Goal: Information Seeking & Learning: Learn about a topic

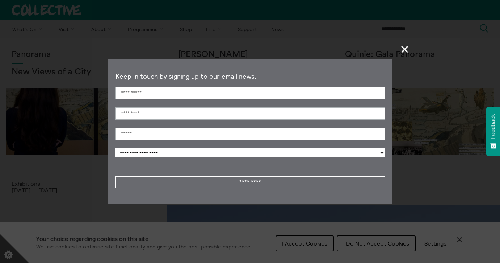
click at [403, 50] on span "+" at bounding box center [404, 48] width 21 height 21
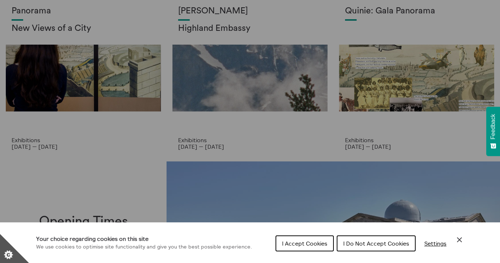
scroll to position [41, 0]
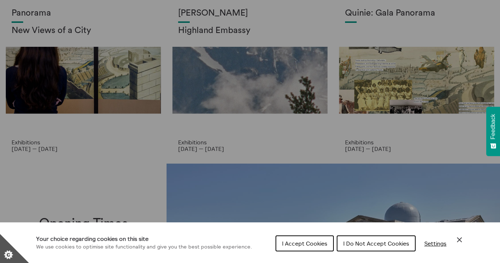
click at [459, 240] on icon "Close Cookie Control" at bounding box center [459, 239] width 9 height 9
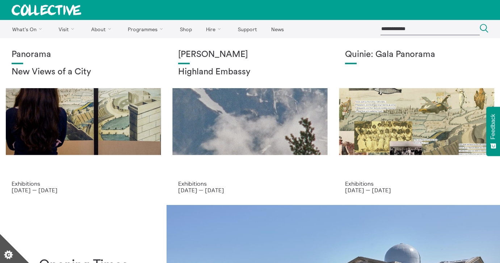
scroll to position [-1, 0]
click at [88, 135] on div "Panorama New Views of a City" at bounding box center [83, 115] width 143 height 130
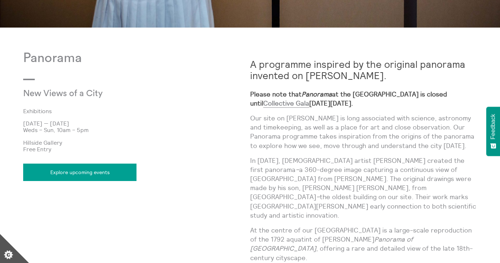
scroll to position [365, 0]
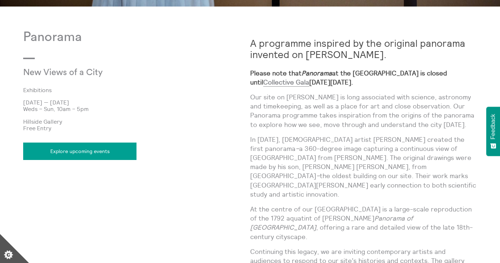
click at [52, 121] on p "Hillside Gallery" at bounding box center [136, 121] width 227 height 7
copy div "Hillside Gallery"
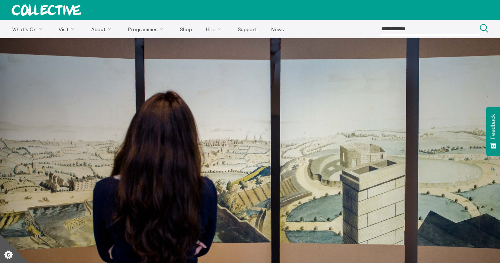
scroll to position [0, 0]
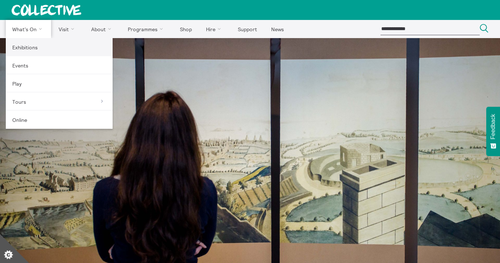
click at [37, 50] on link "Exhibitions" at bounding box center [59, 47] width 107 height 18
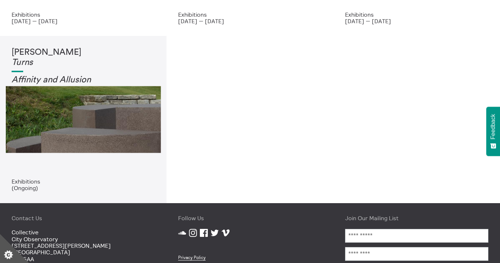
scroll to position [169, 0]
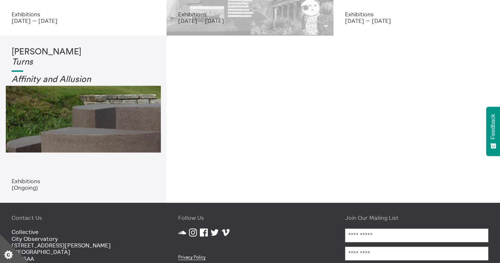
click at [269, 19] on p "[DATE] — [DATE]" at bounding box center [249, 20] width 143 height 7
